Goal: Task Accomplishment & Management: Complete application form

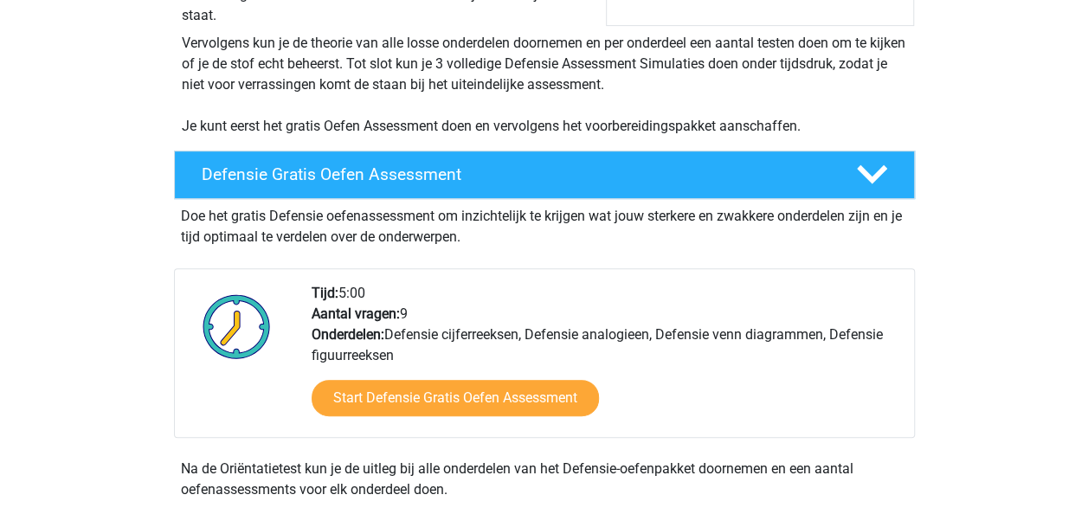
scroll to position [357, 0]
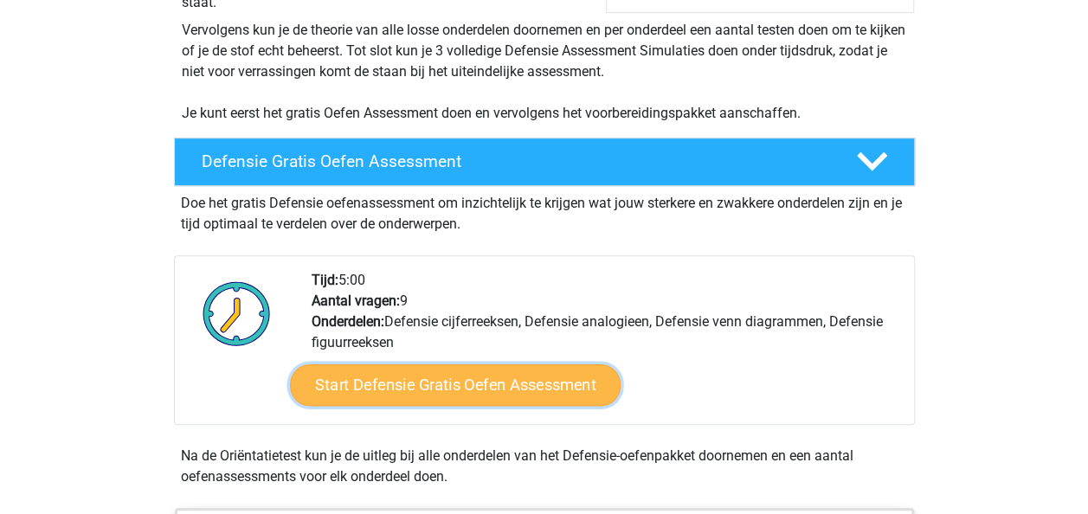
click at [464, 379] on link "Start Defensie Gratis Oefen Assessment" at bounding box center [455, 385] width 331 height 42
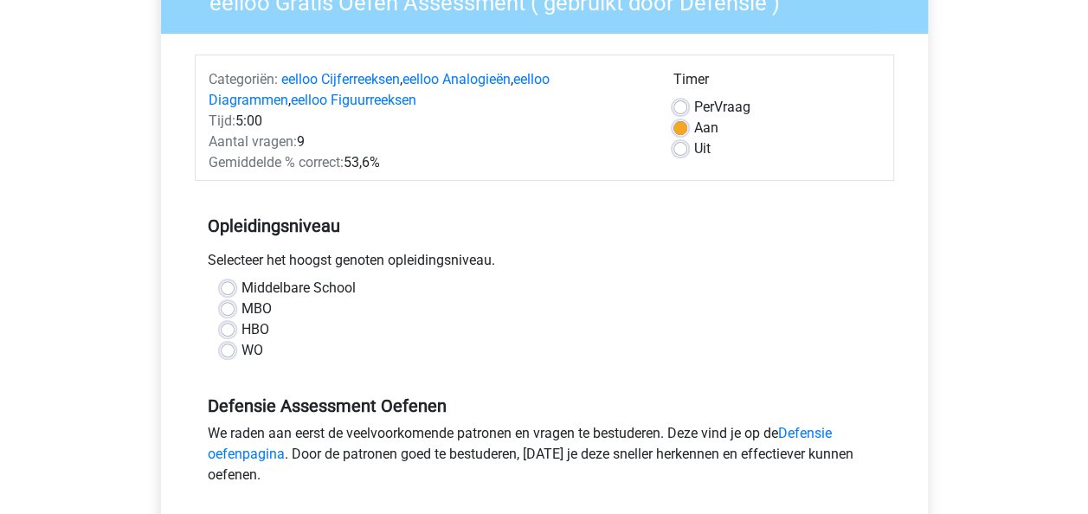
scroll to position [171, 0]
click at [241, 286] on label "Middelbare School" at bounding box center [298, 287] width 114 height 21
click at [232, 286] on input "Middelbare School" at bounding box center [228, 285] width 14 height 17
radio input "true"
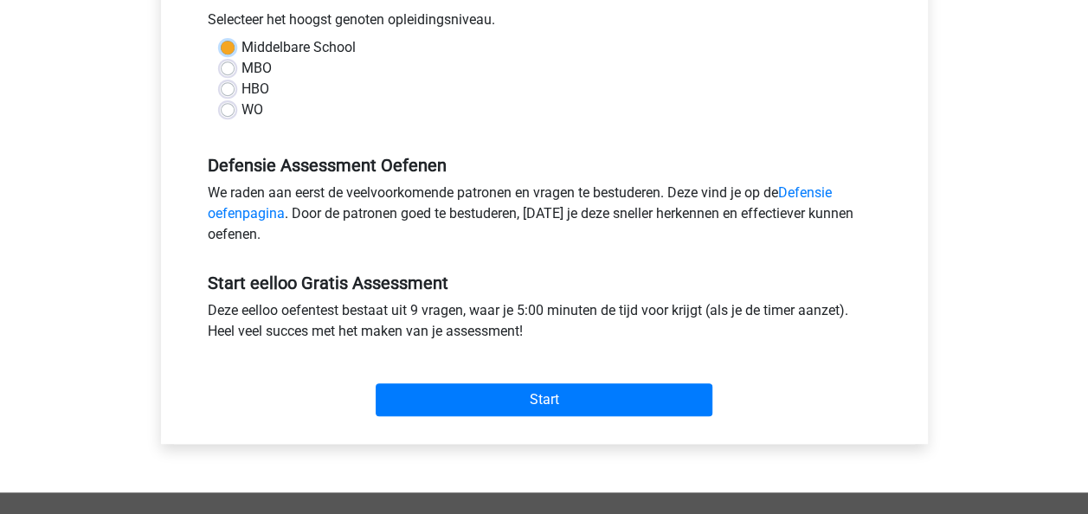
scroll to position [486, 0]
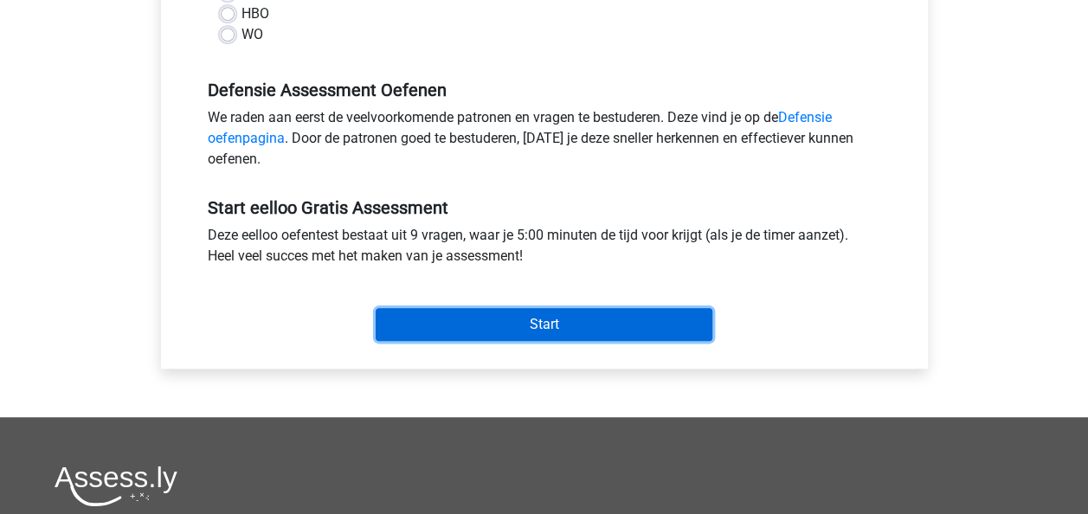
click at [458, 327] on input "Start" at bounding box center [544, 324] width 337 height 33
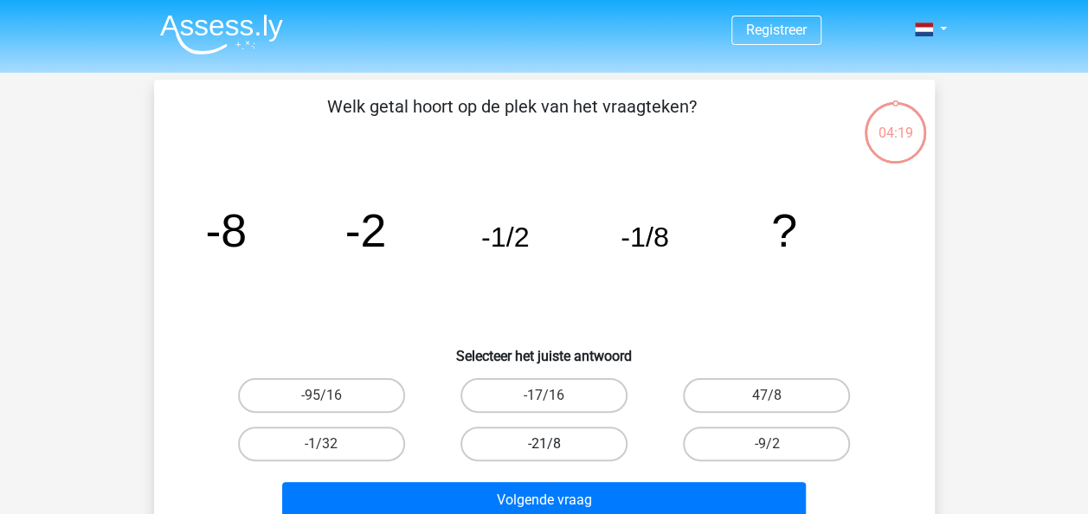
click at [542, 447] on label "-21/8" at bounding box center [543, 444] width 167 height 35
click at [543, 447] on input "-21/8" at bounding box center [548, 449] width 11 height 11
radio input "true"
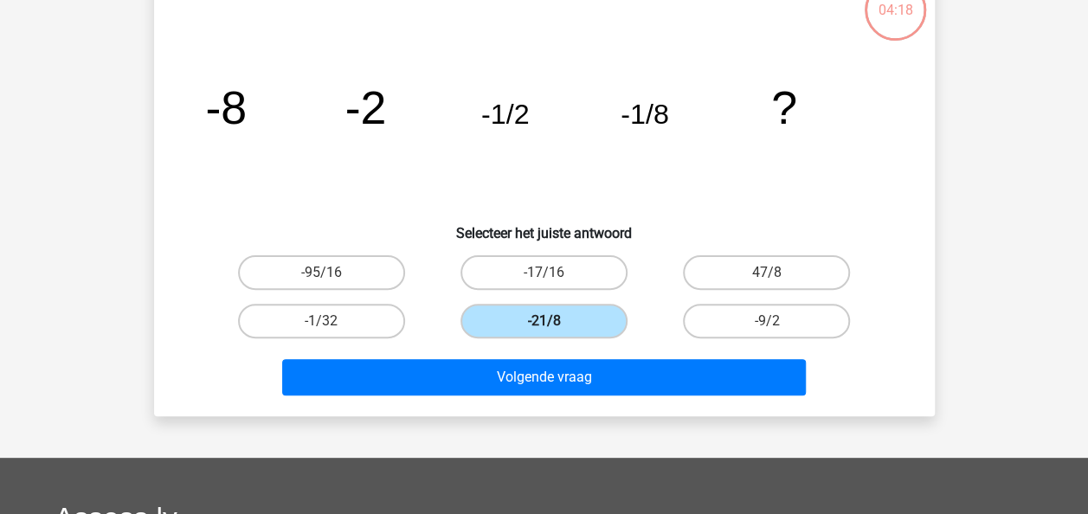
scroll to position [124, 0]
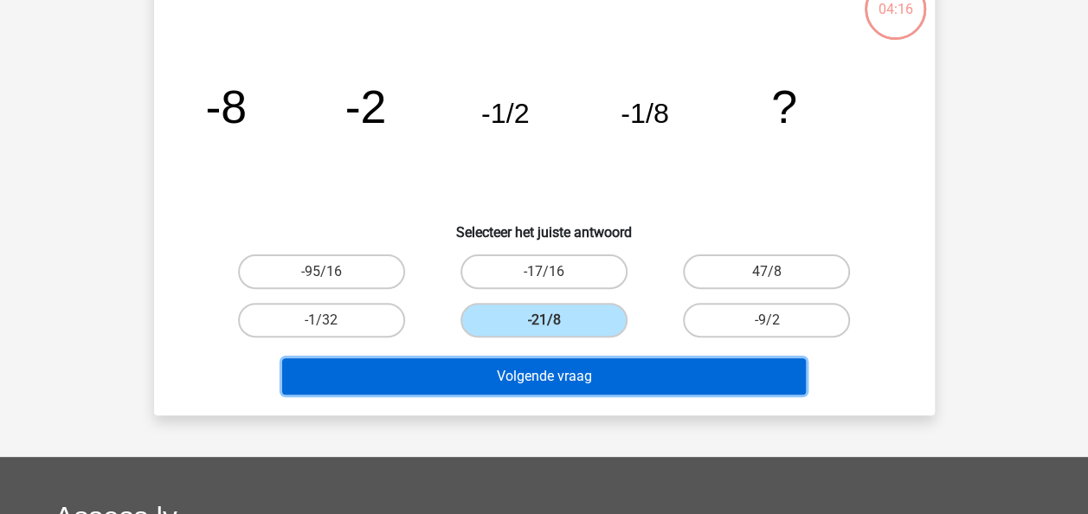
click at [599, 373] on button "Volgende vraag" at bounding box center [544, 376] width 524 height 36
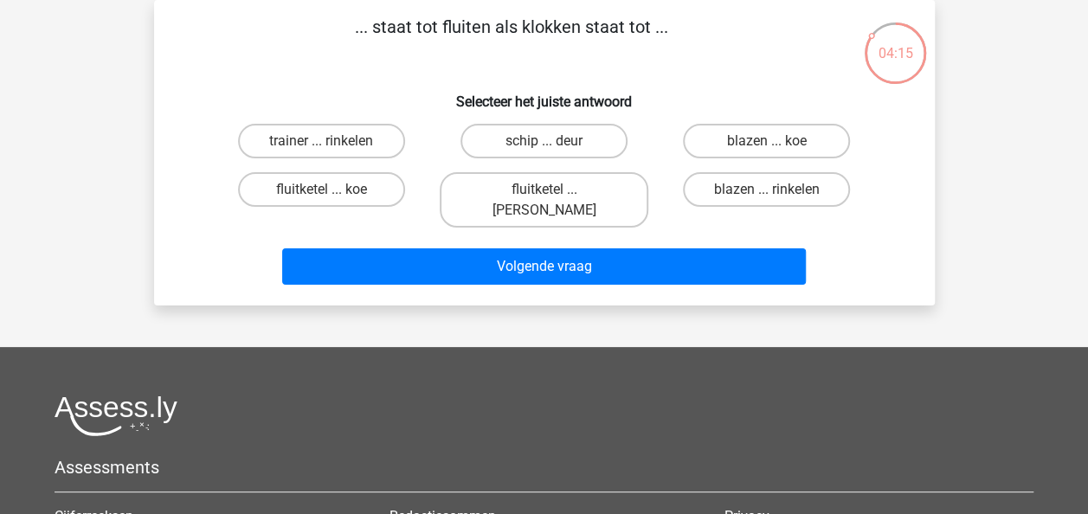
scroll to position [0, 0]
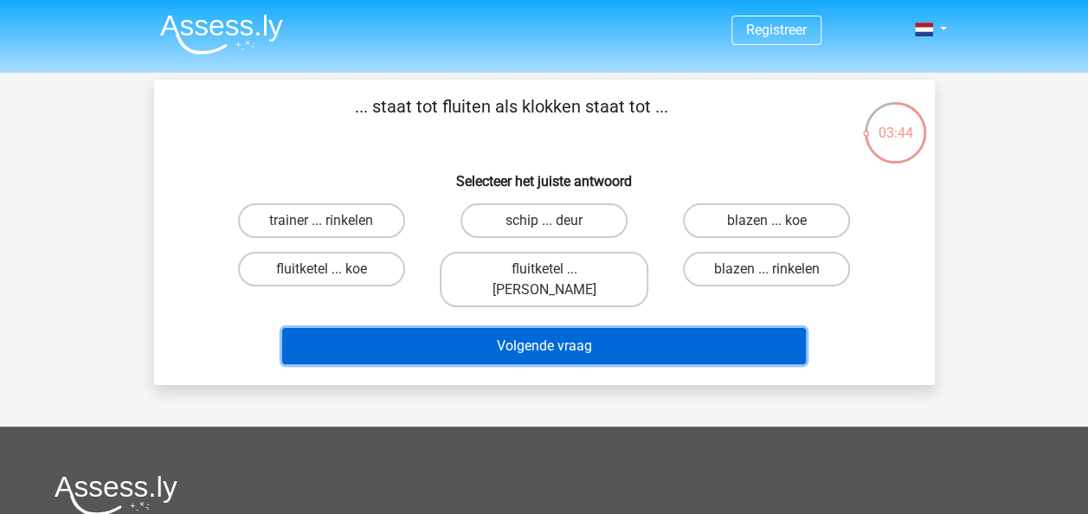
click at [609, 328] on button "Volgende vraag" at bounding box center [544, 346] width 524 height 36
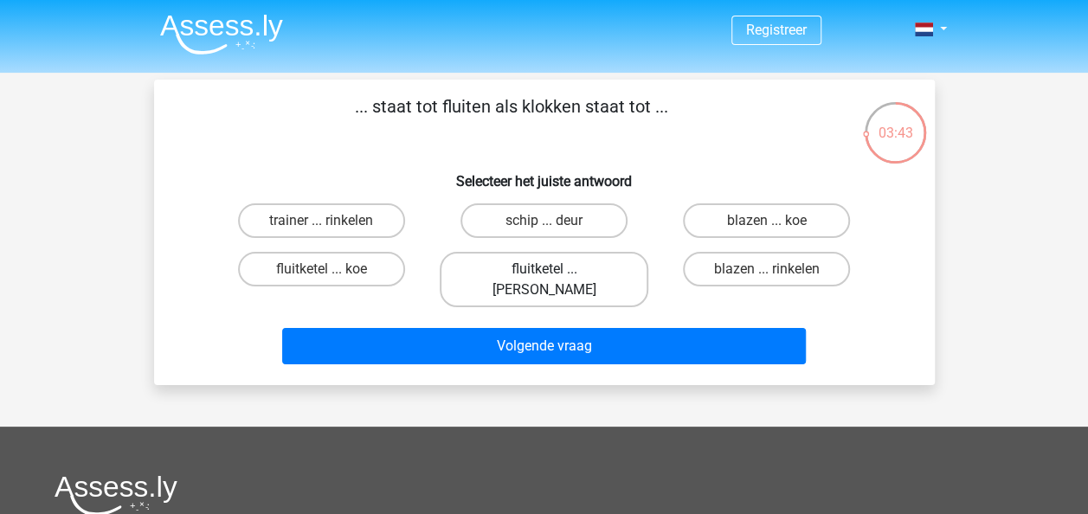
click at [573, 269] on label "fluitketel ... luiden" at bounding box center [544, 279] width 209 height 55
click at [555, 269] on input "fluitketel ... luiden" at bounding box center [548, 274] width 11 height 11
radio input "true"
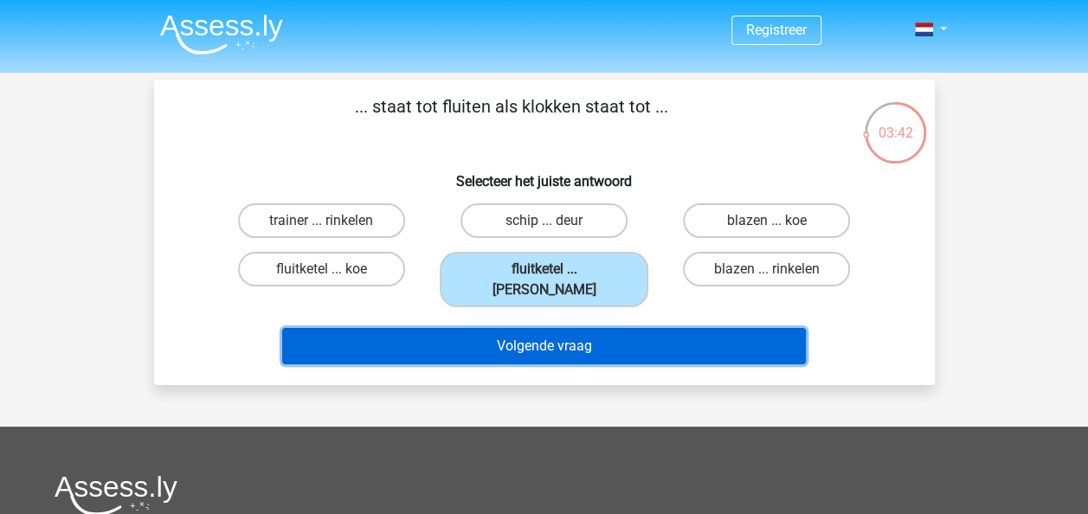
click at [575, 331] on button "Volgende vraag" at bounding box center [544, 346] width 524 height 36
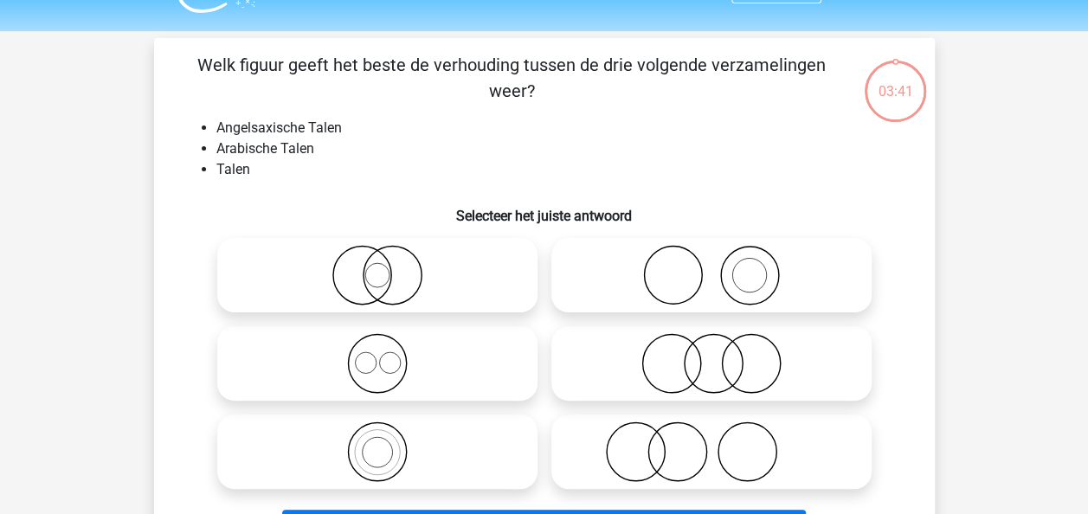
scroll to position [80, 0]
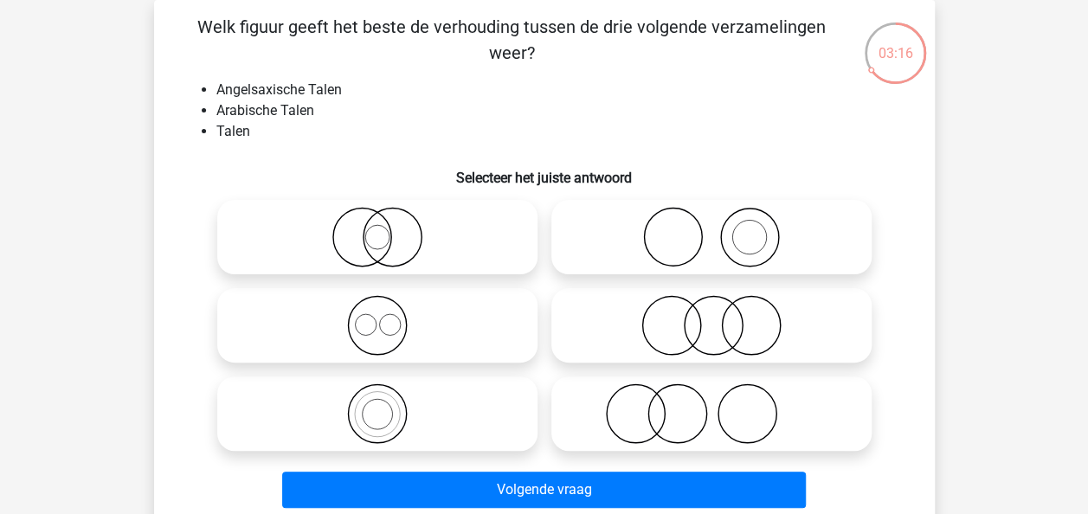
click at [433, 333] on icon at bounding box center [377, 325] width 306 height 61
click at [389, 317] on input "radio" at bounding box center [382, 310] width 11 height 11
radio input "true"
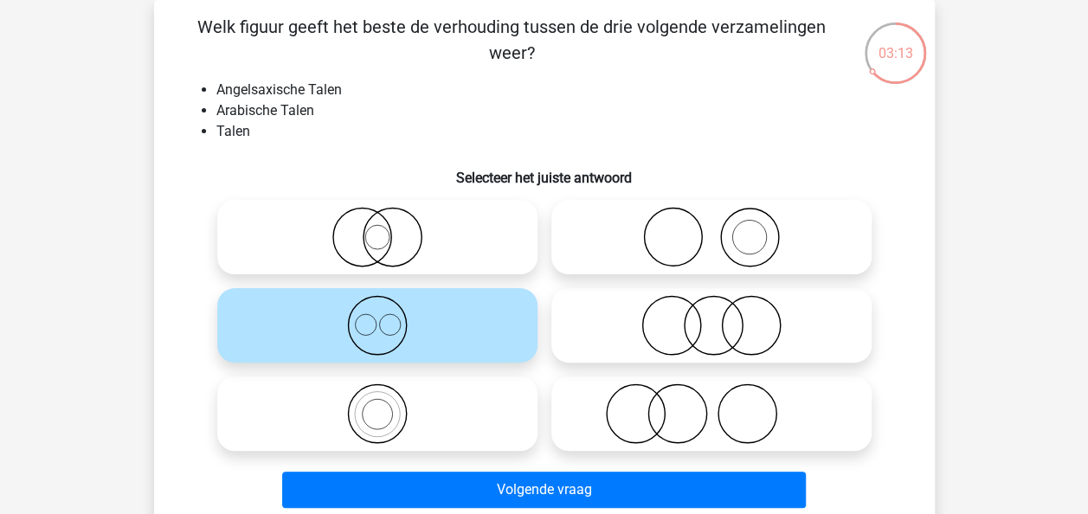
scroll to position [132, 0]
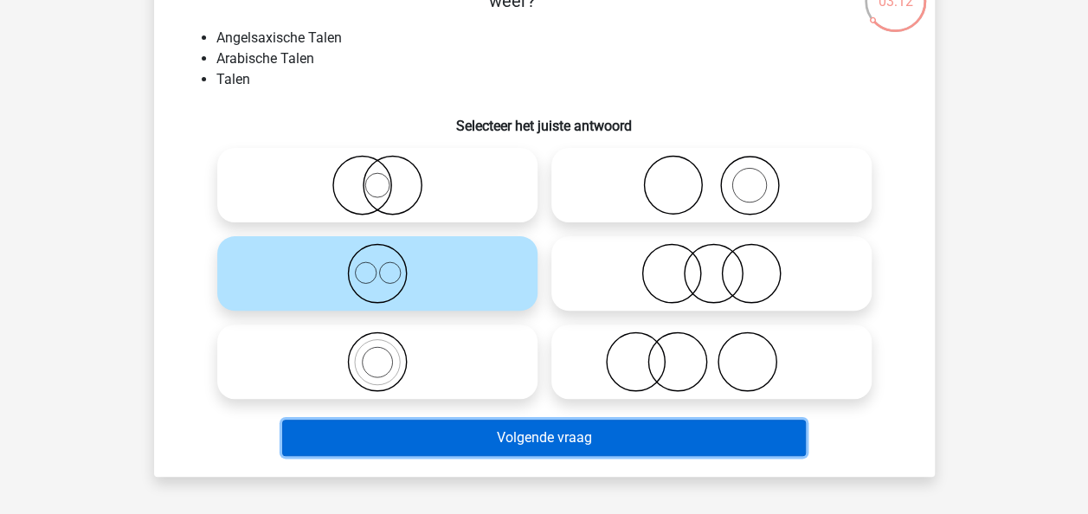
click at [539, 441] on button "Volgende vraag" at bounding box center [544, 438] width 524 height 36
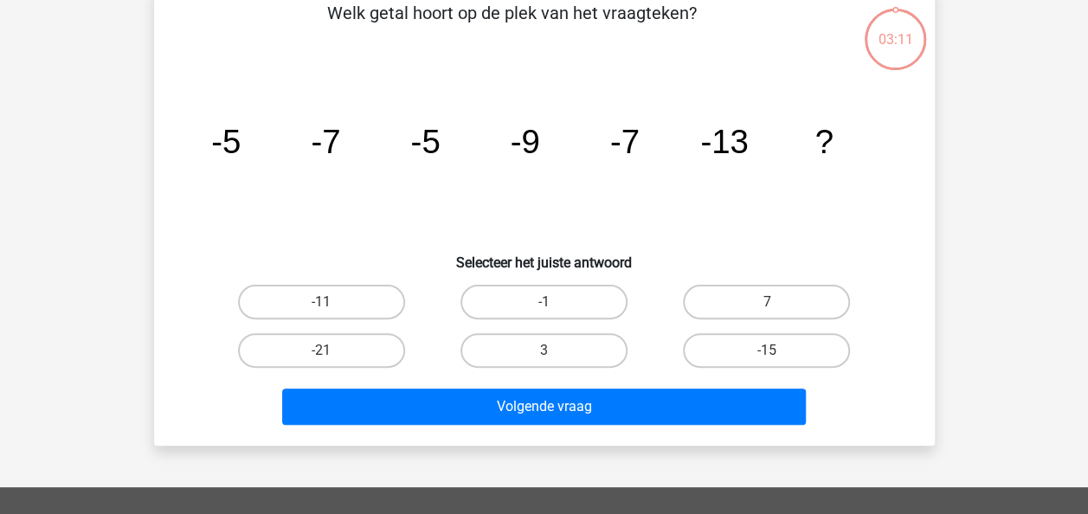
scroll to position [80, 0]
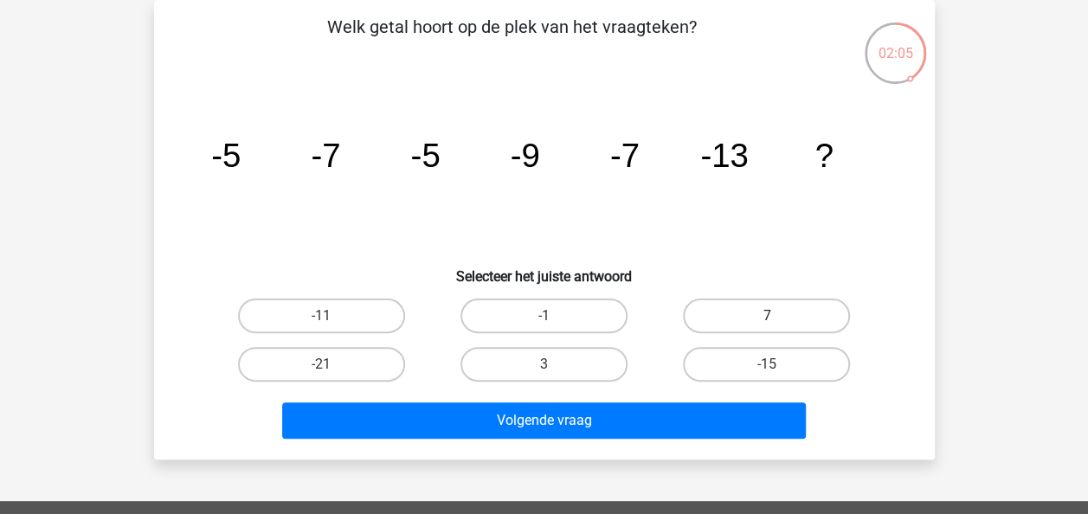
click at [759, 299] on label "7" at bounding box center [766, 316] width 167 height 35
click at [767, 316] on input "7" at bounding box center [772, 321] width 11 height 11
radio input "true"
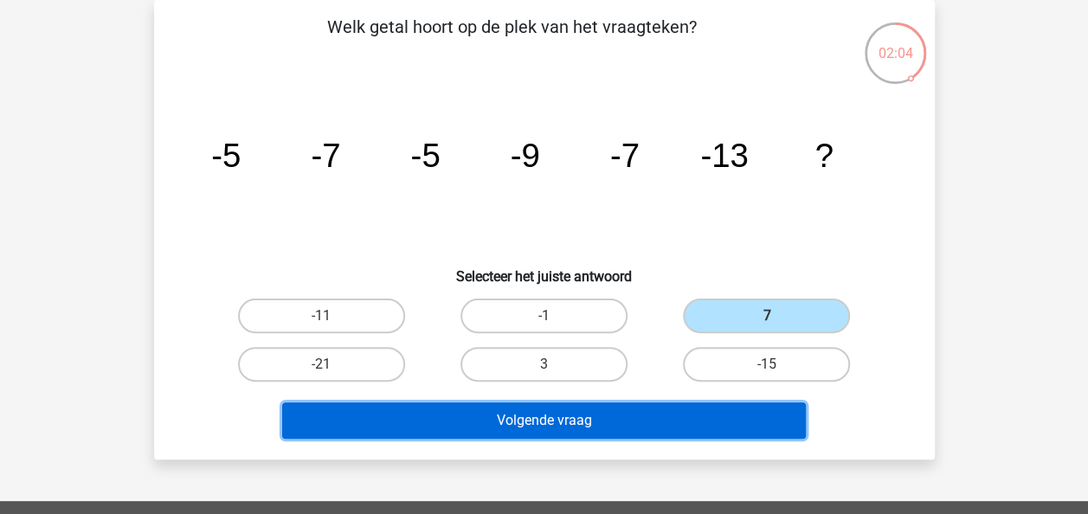
click at [653, 423] on button "Volgende vraag" at bounding box center [544, 420] width 524 height 36
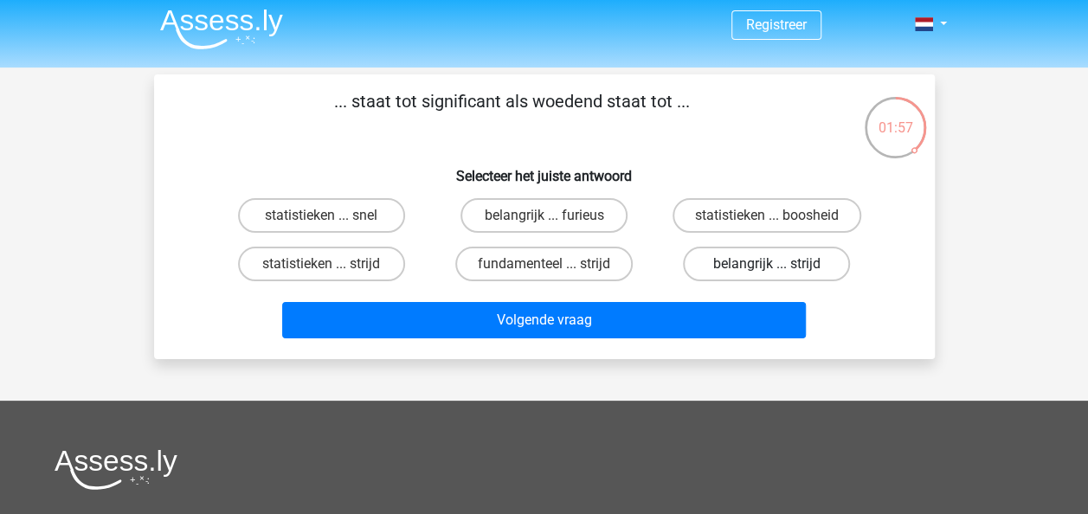
scroll to position [0, 0]
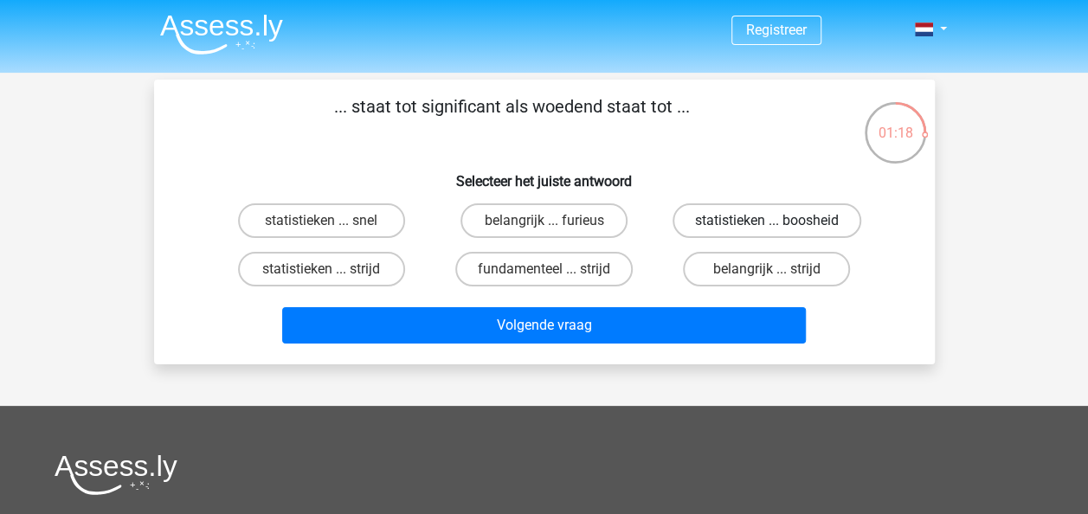
click at [732, 213] on label "statistieken ... boosheid" at bounding box center [766, 220] width 189 height 35
click at [767, 221] on input "statistieken ... boosheid" at bounding box center [772, 226] width 11 height 11
radio input "true"
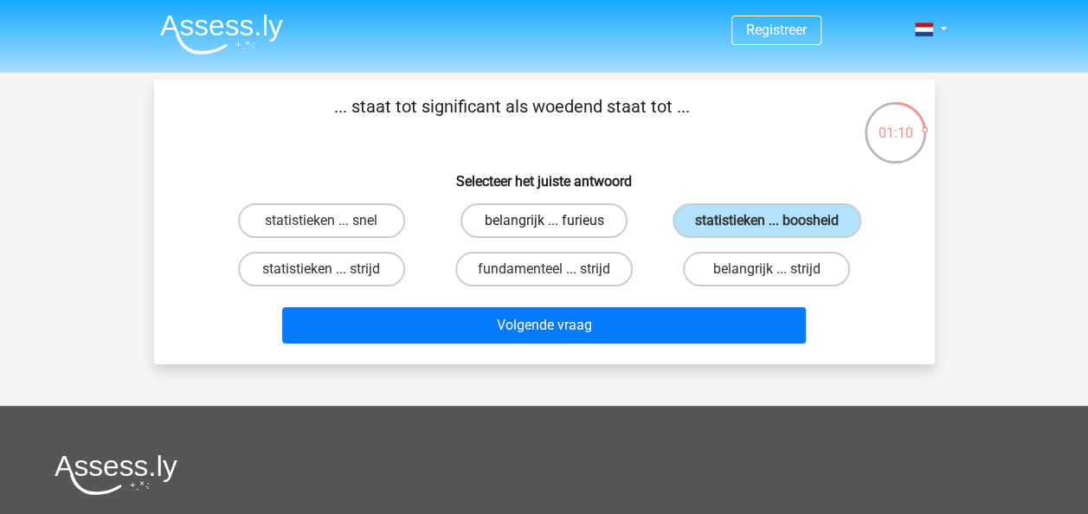
click at [577, 211] on label "belangrijk ... furieus" at bounding box center [543, 220] width 167 height 35
click at [555, 221] on input "belangrijk ... furieus" at bounding box center [548, 226] width 11 height 11
radio input "true"
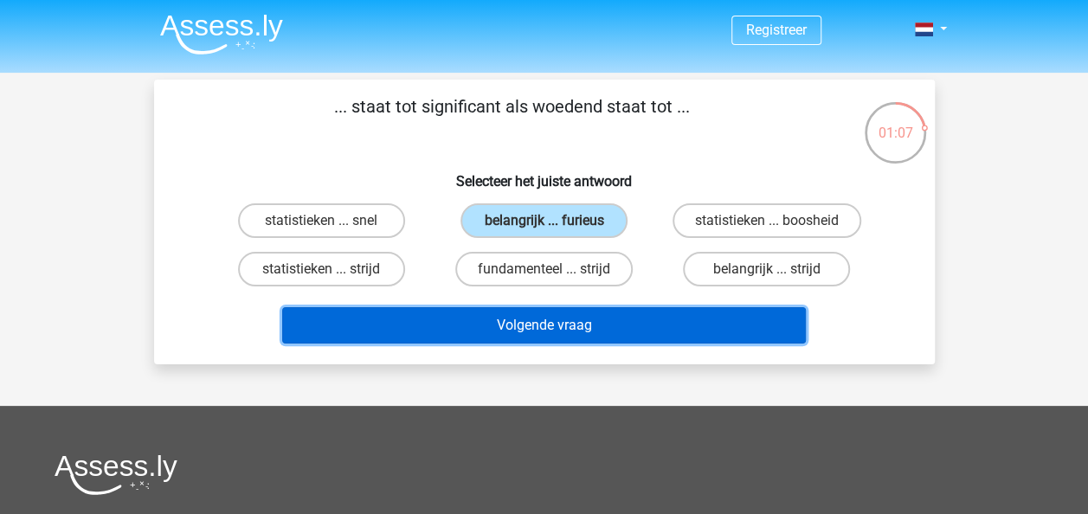
click at [602, 320] on button "Volgende vraag" at bounding box center [544, 325] width 524 height 36
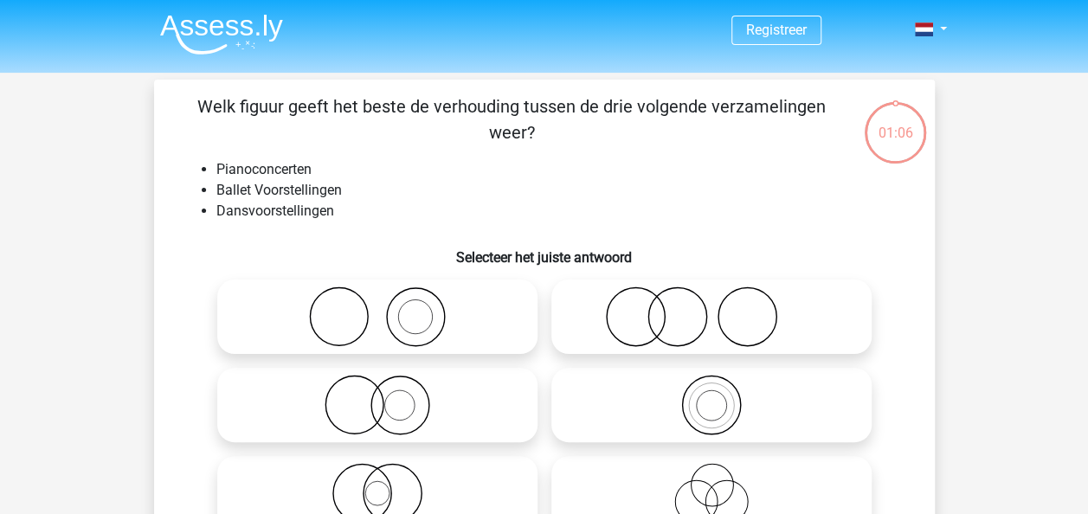
scroll to position [80, 0]
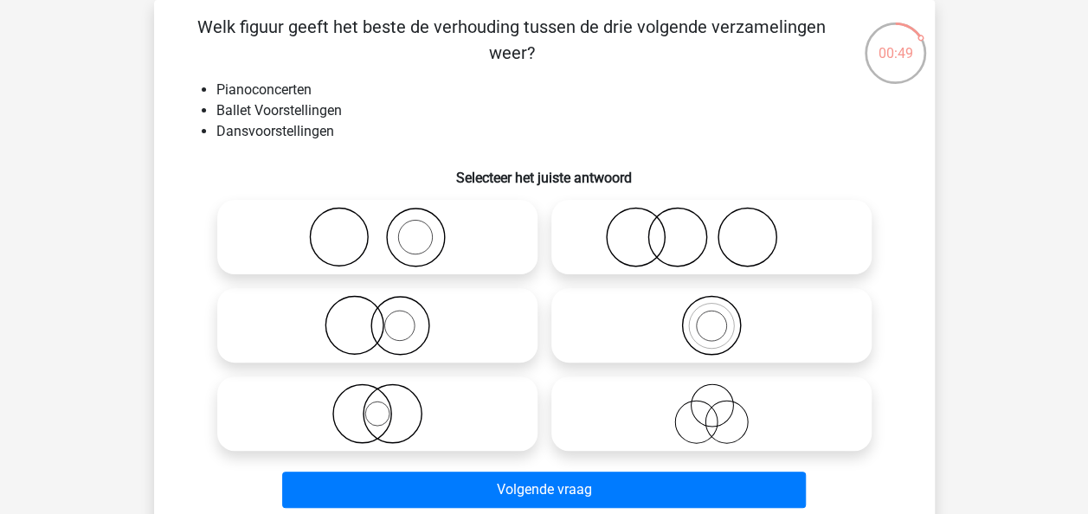
click at [669, 236] on icon at bounding box center [711, 237] width 306 height 61
click at [711, 228] on input "radio" at bounding box center [716, 222] width 11 height 11
radio input "true"
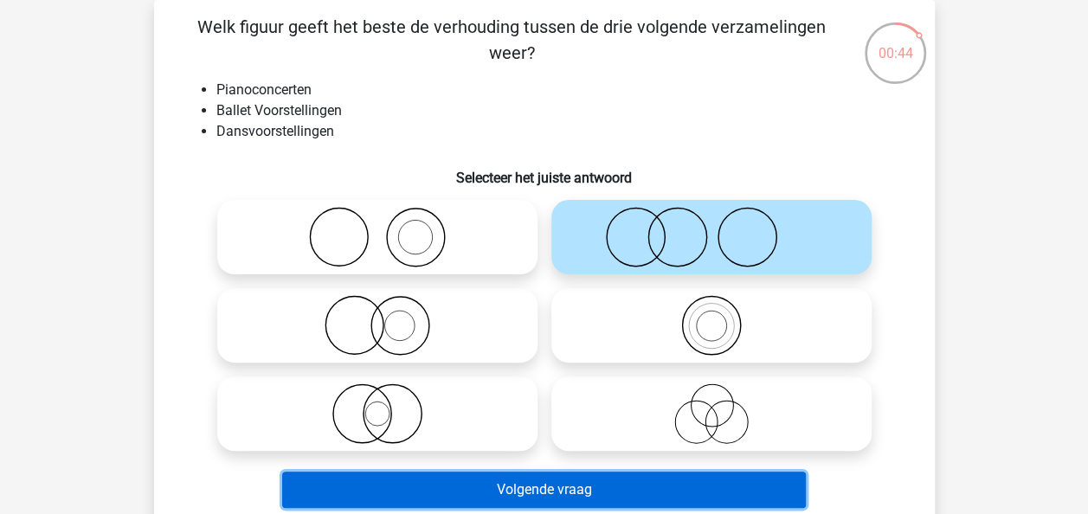
click at [626, 498] on button "Volgende vraag" at bounding box center [544, 490] width 524 height 36
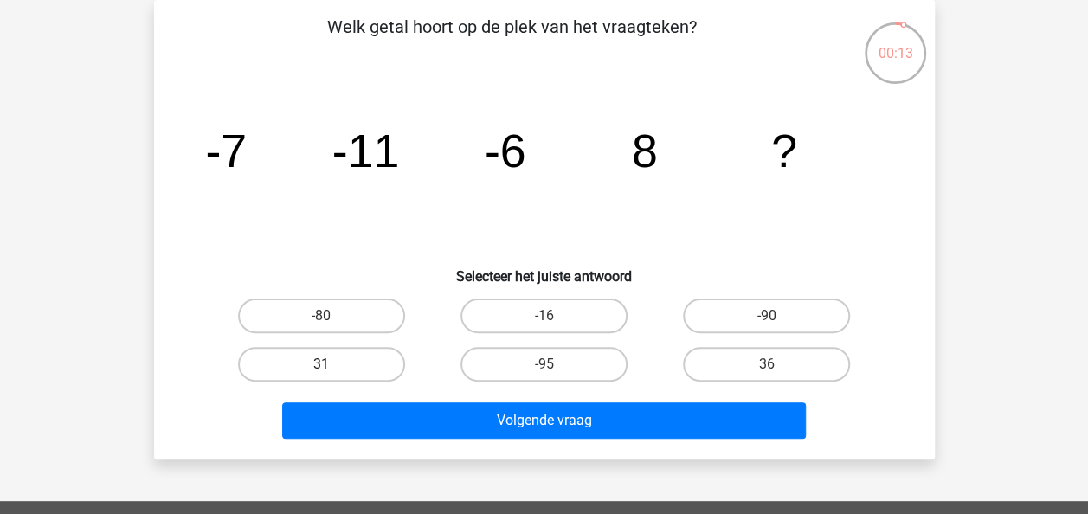
click at [394, 359] on label "31" at bounding box center [321, 364] width 167 height 35
click at [332, 364] on input "31" at bounding box center [326, 369] width 11 height 11
radio input "true"
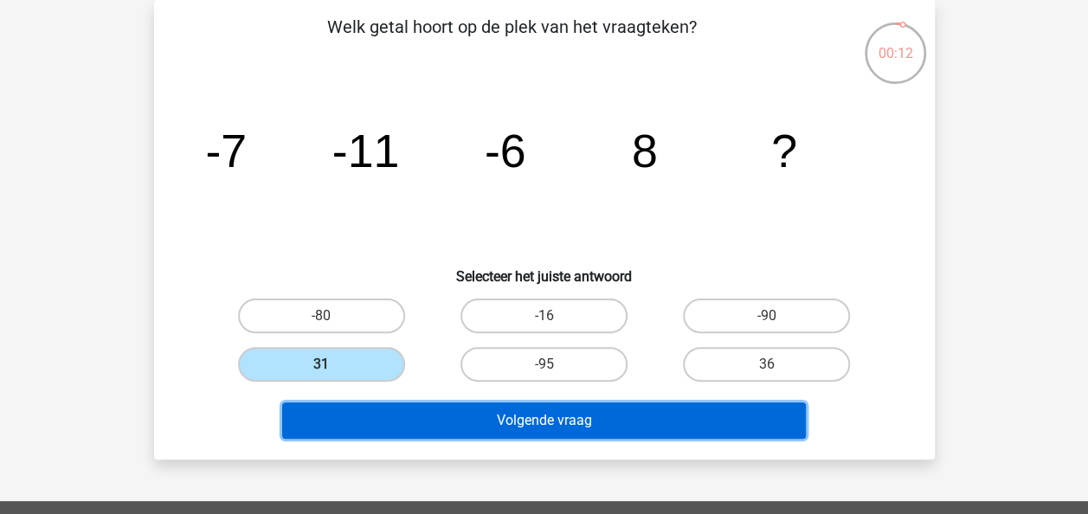
click at [608, 428] on button "Volgende vraag" at bounding box center [544, 420] width 524 height 36
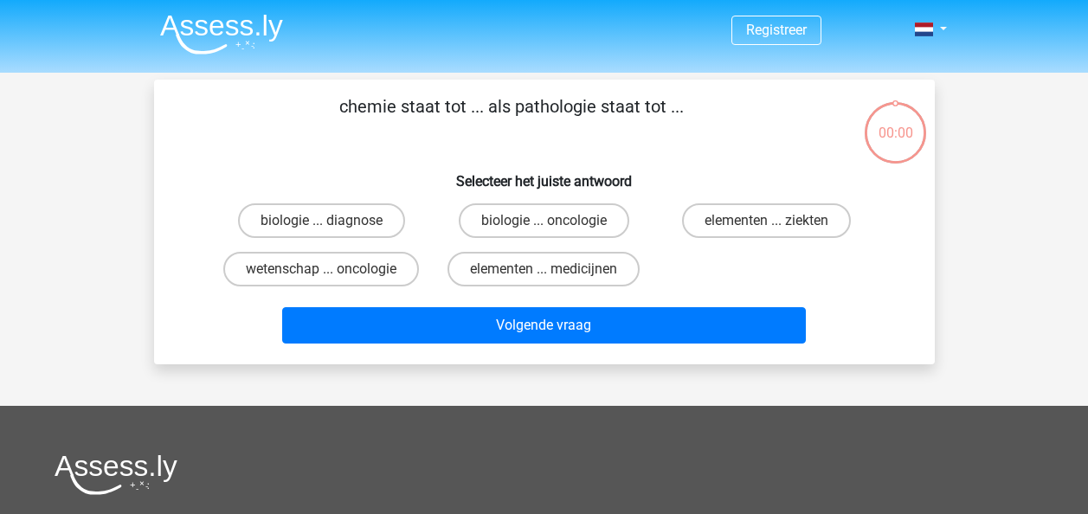
scroll to position [80, 0]
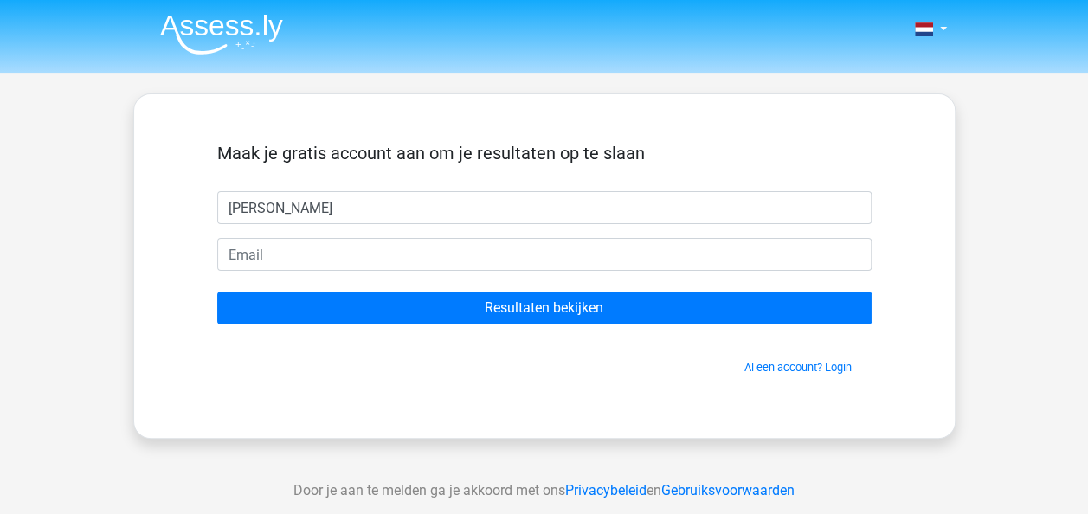
type input "lindsey"
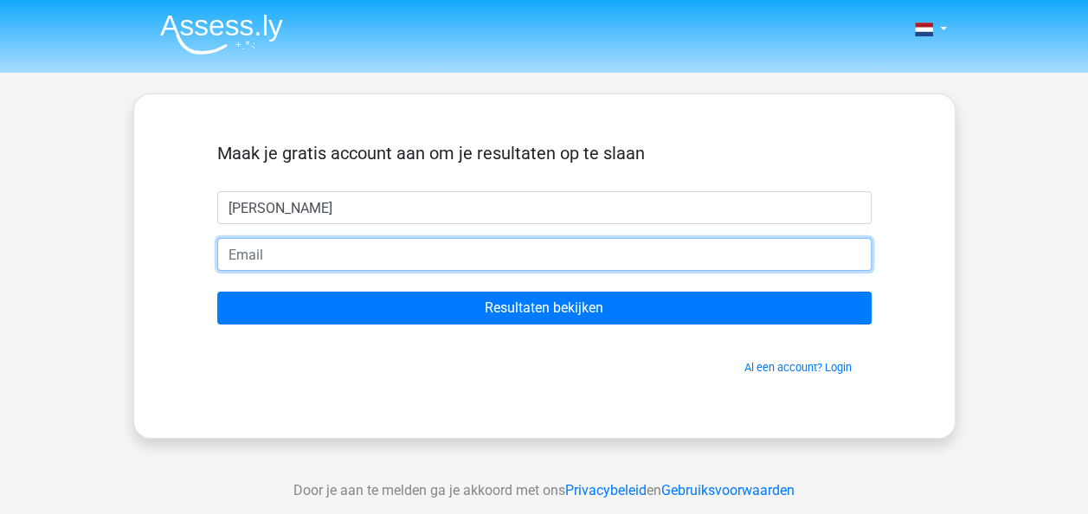
click at [449, 254] on input "email" at bounding box center [544, 254] width 654 height 33
type input "[EMAIL_ADDRESS][DOMAIN_NAME]"
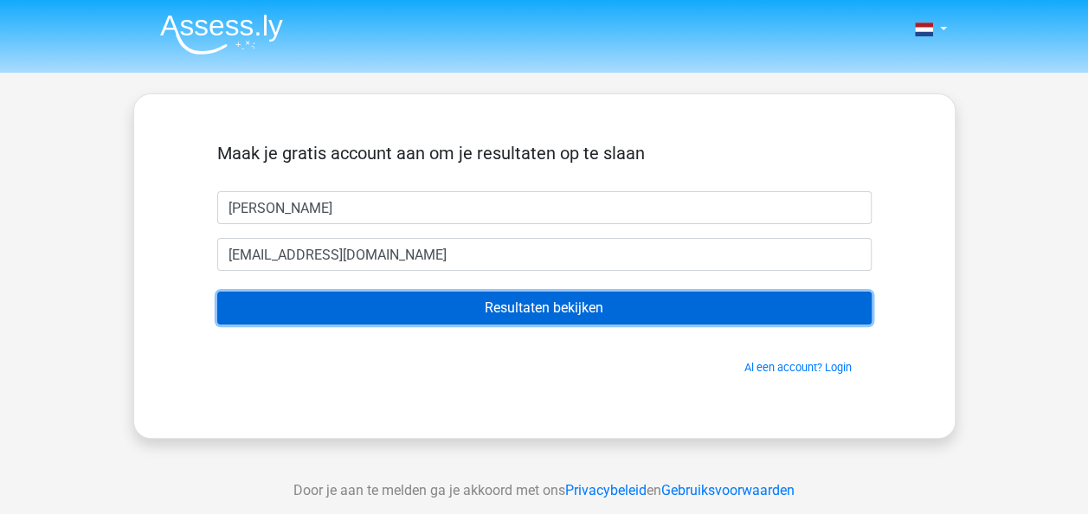
click at [491, 301] on input "Resultaten bekijken" at bounding box center [544, 308] width 654 height 33
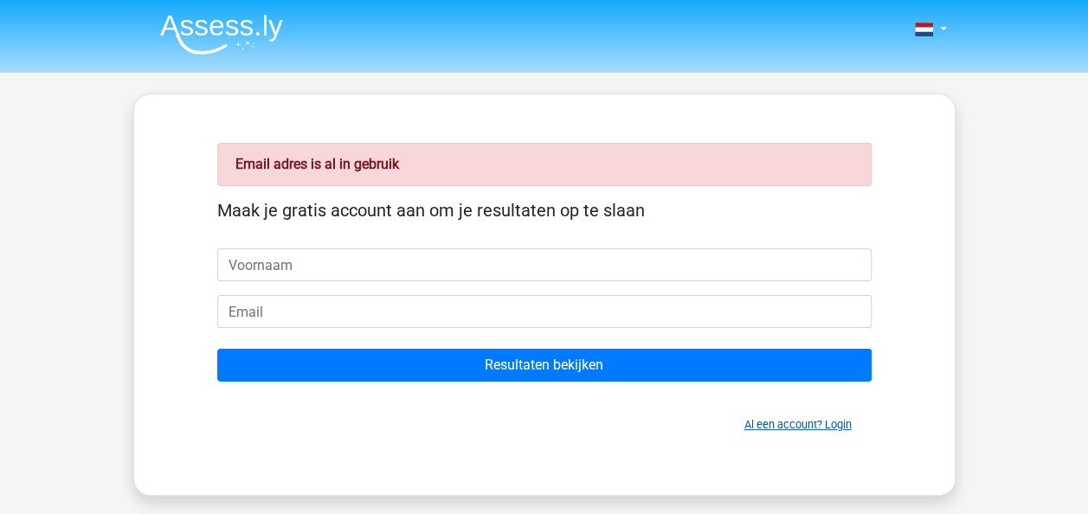
click at [770, 428] on link "Al een account? Login" at bounding box center [797, 424] width 107 height 13
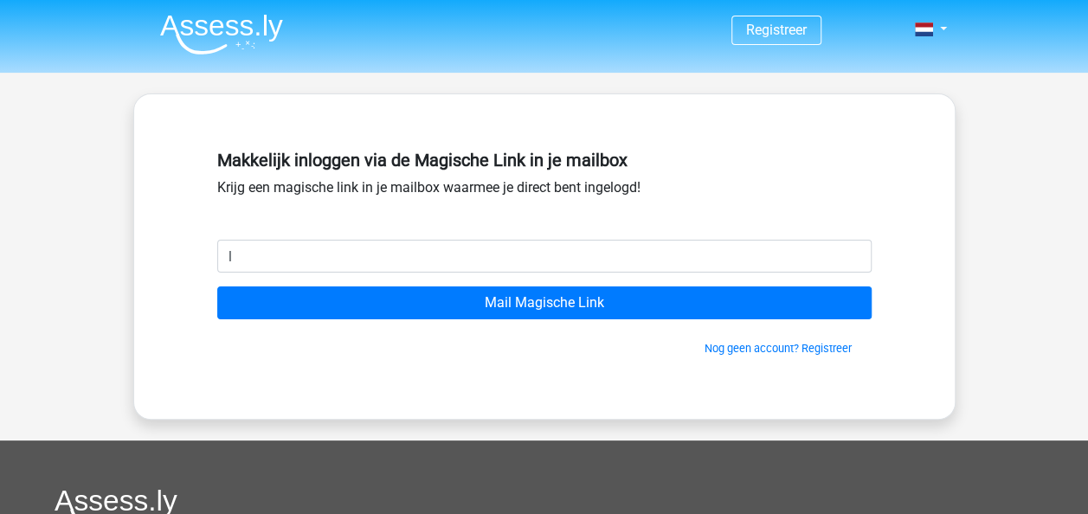
click at [217, 286] on input "Mail Magische Link" at bounding box center [544, 302] width 654 height 33
type input "[EMAIL_ADDRESS][DOMAIN_NAME]"
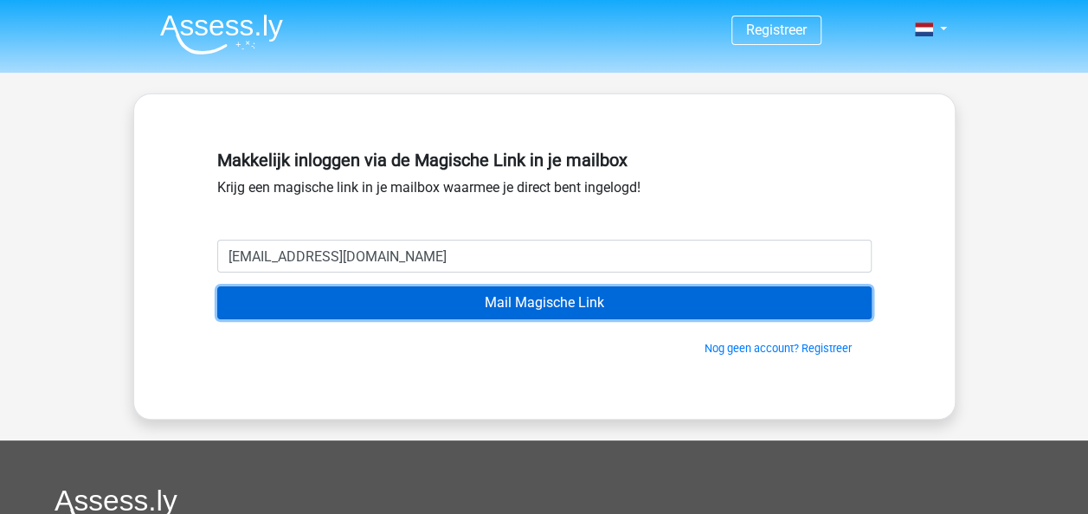
click at [528, 302] on input "Mail Magische Link" at bounding box center [544, 302] width 654 height 33
